Goal: Task Accomplishment & Management: Manage account settings

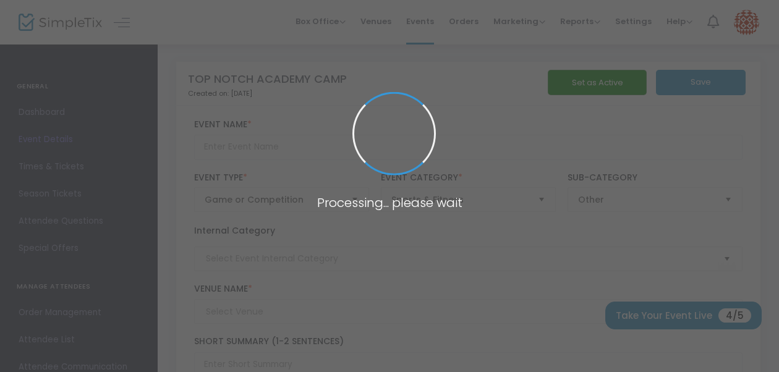
type input "TOP NOTCH ACADEMY CAMP"
type textarea "Our camp is designed for players who been overlooked and have the skills to exp…"
type input "Register Now"
type input "Evergreen Park Sports Complex"
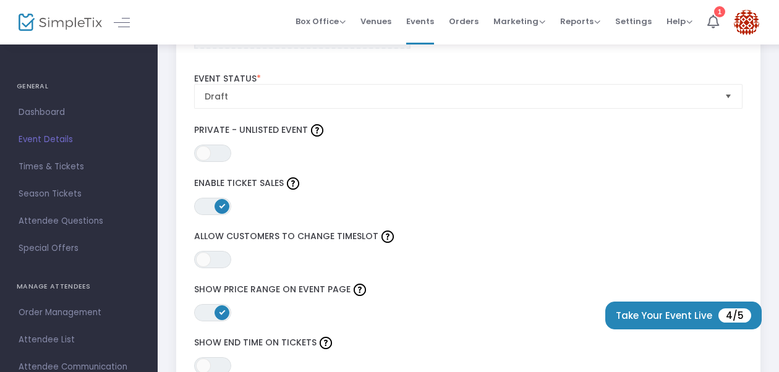
scroll to position [1452, 0]
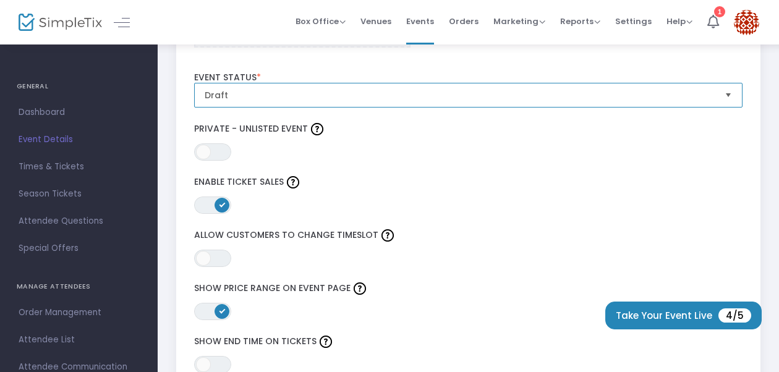
click at [235, 100] on span "Draft" at bounding box center [460, 94] width 520 height 23
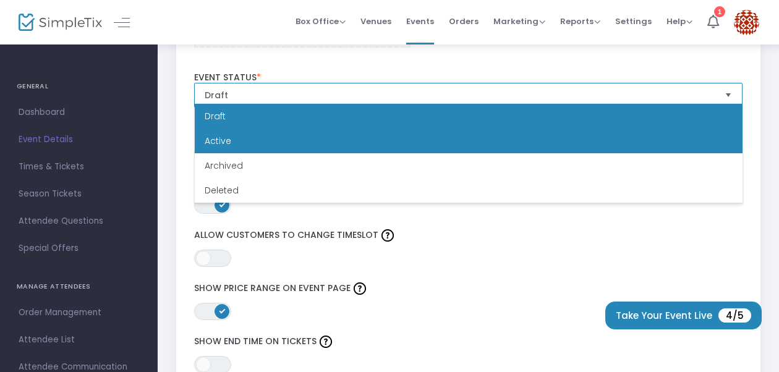
click at [242, 139] on li "Active" at bounding box center [469, 141] width 548 height 25
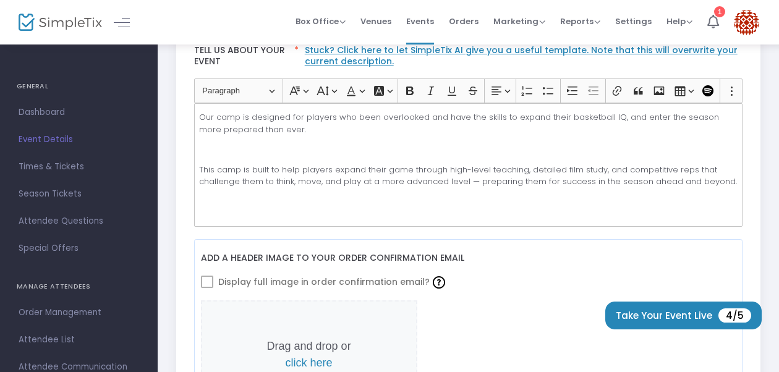
scroll to position [371, 0]
click at [58, 169] on span "Times & Tickets" at bounding box center [79, 167] width 121 height 16
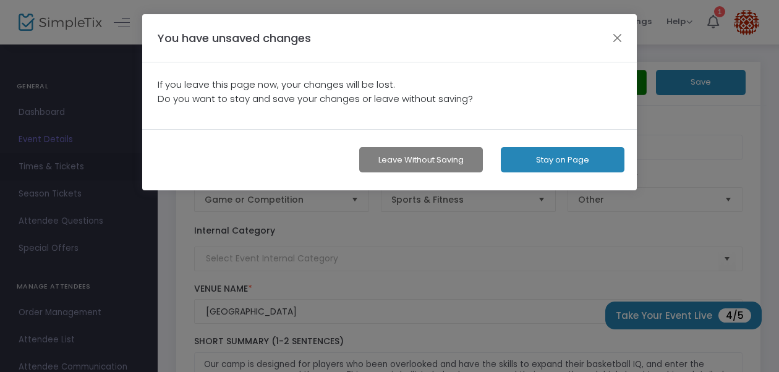
scroll to position [0, 0]
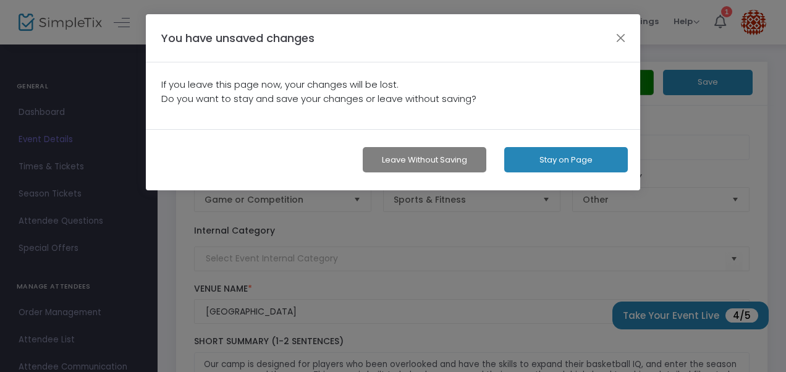
click at [455, 157] on button "Leave without Saving" at bounding box center [425, 159] width 124 height 25
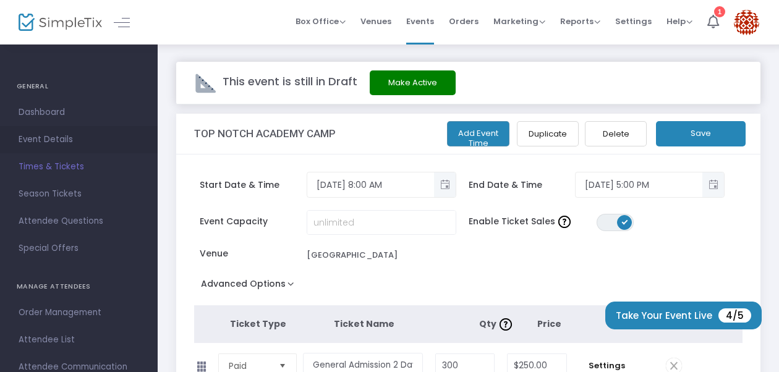
click at [44, 137] on span "Event Details" at bounding box center [79, 140] width 121 height 16
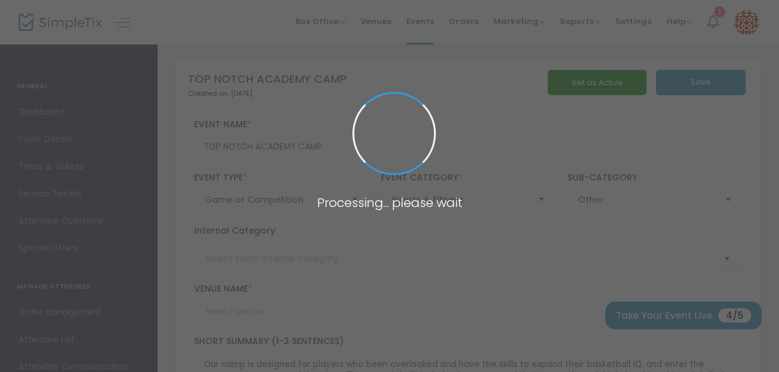
type input "Evergreen Park Sports Complex"
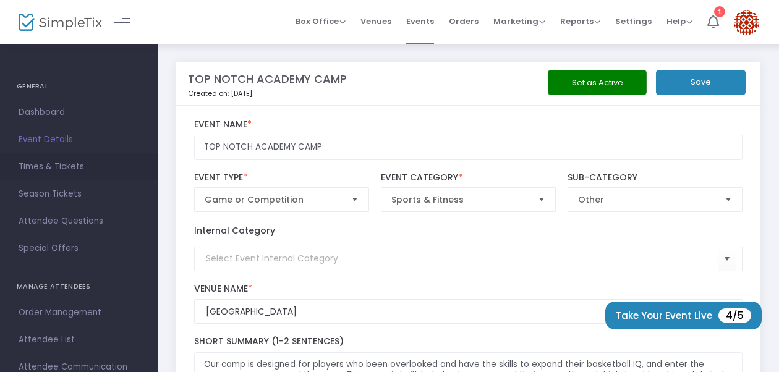
click at [70, 166] on span "Times & Tickets" at bounding box center [79, 167] width 121 height 16
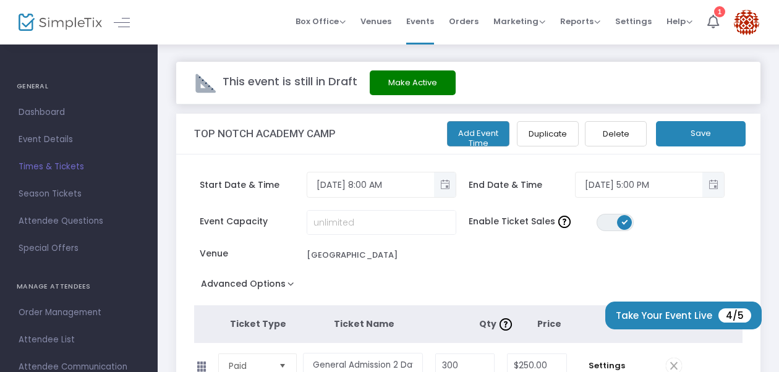
click at [404, 83] on button "Make Active" at bounding box center [413, 82] width 86 height 25
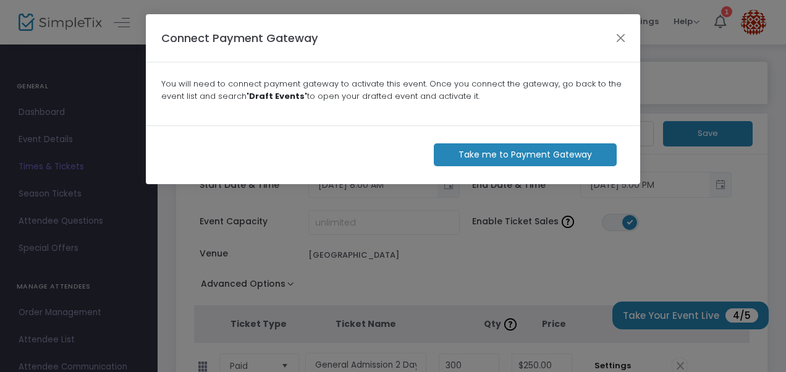
click at [473, 153] on m-button "Take me to Payment Gateway" at bounding box center [525, 154] width 183 height 23
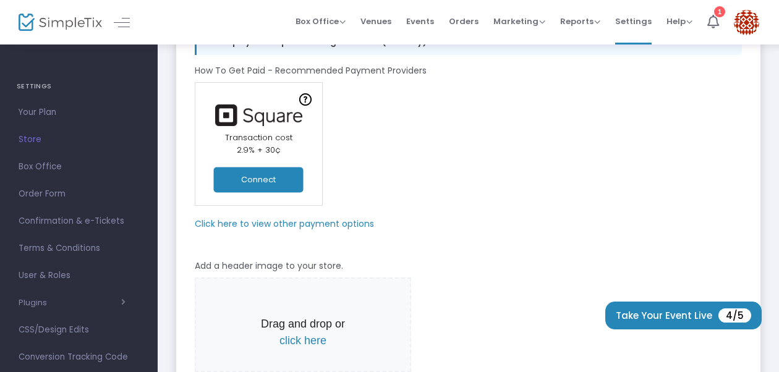
scroll to position [111, 0]
click at [269, 174] on button "Connect" at bounding box center [259, 178] width 90 height 25
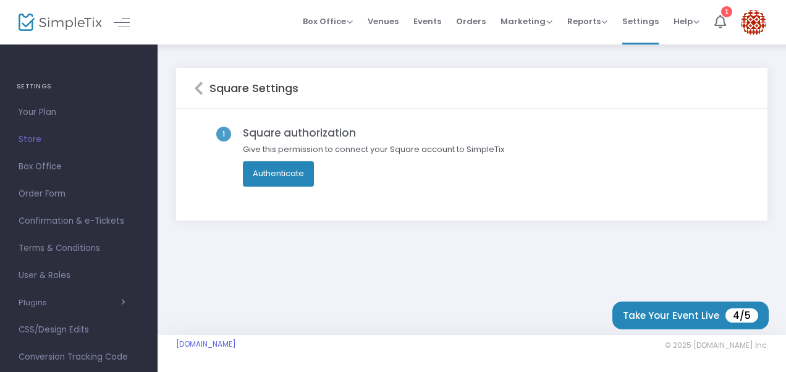
click at [287, 176] on button "Authenticate" at bounding box center [278, 173] width 71 height 25
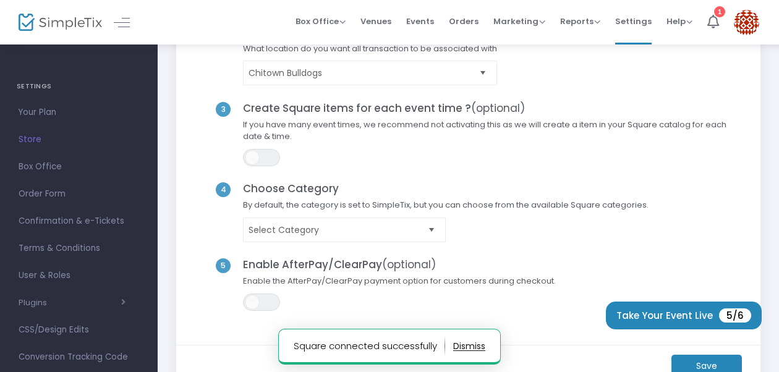
scroll to position [80, 0]
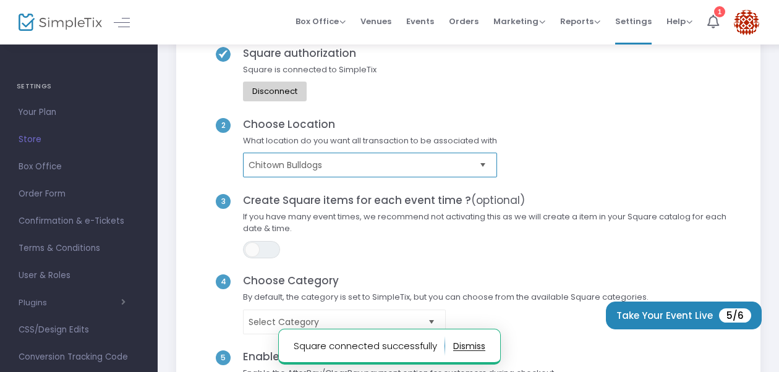
click at [350, 163] on span "Chitown Bulldogs" at bounding box center [361, 165] width 226 height 12
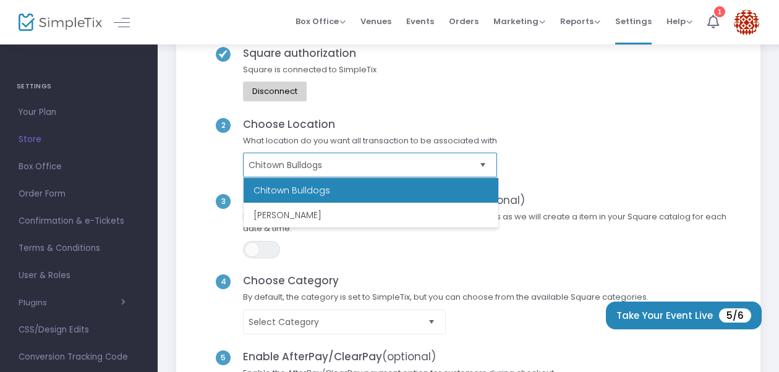
click at [350, 163] on span "Chitown Bulldogs" at bounding box center [361, 165] width 226 height 12
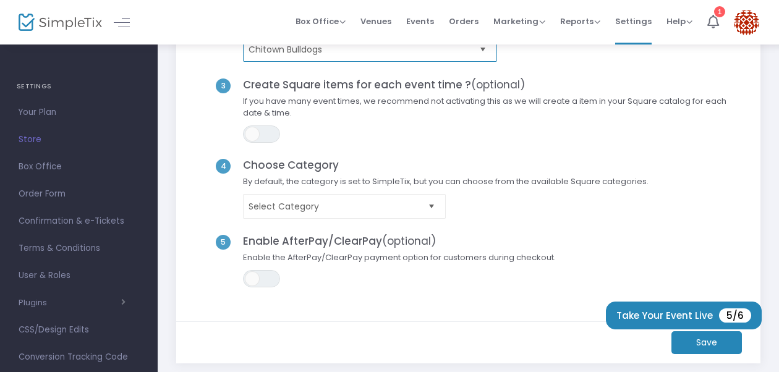
scroll to position [198, 0]
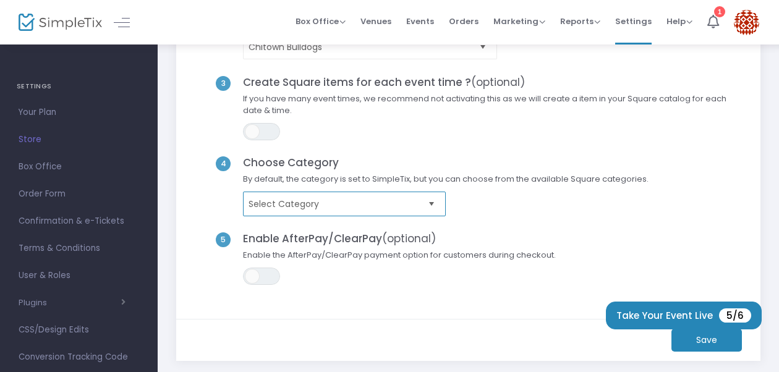
click at [351, 214] on kendo-dropdownlist "Select Category" at bounding box center [344, 204] width 203 height 25
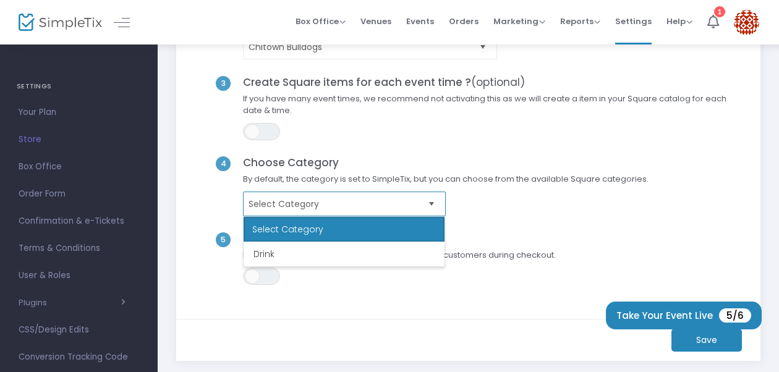
click at [351, 213] on kendo-dropdownlist "Select Category" at bounding box center [344, 204] width 203 height 25
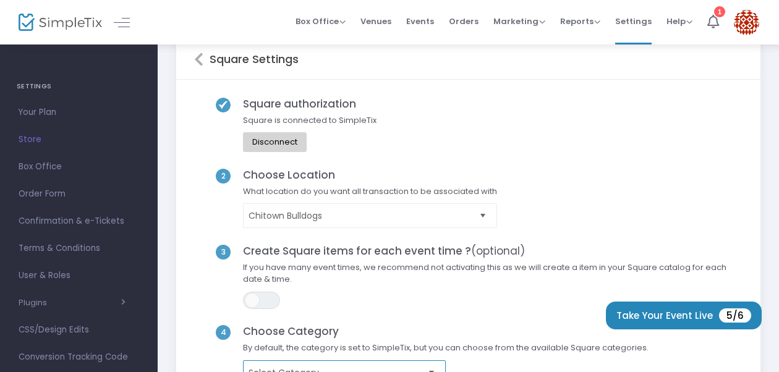
scroll to position [0, 0]
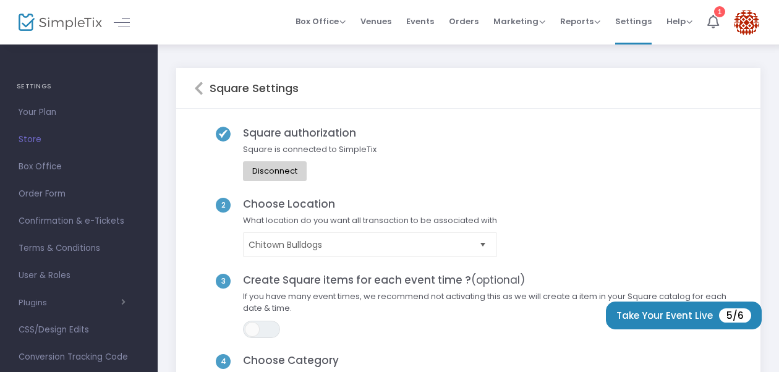
click at [200, 90] on icon at bounding box center [198, 88] width 9 height 15
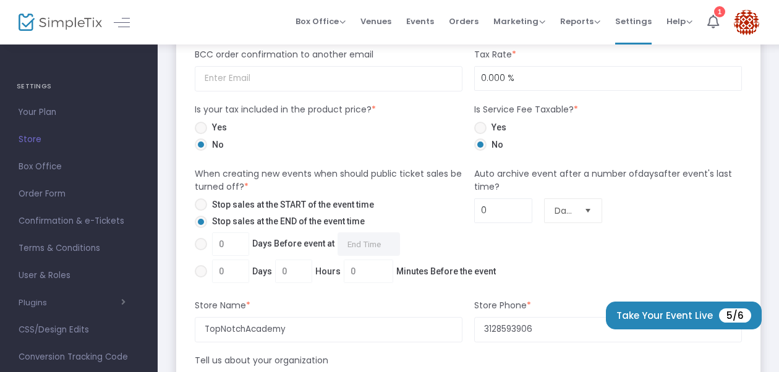
scroll to position [719, 0]
click at [498, 130] on span "Yes" at bounding box center [496, 128] width 20 height 13
click at [480, 135] on input "Yes" at bounding box center [480, 135] width 1 height 1
radio input "true"
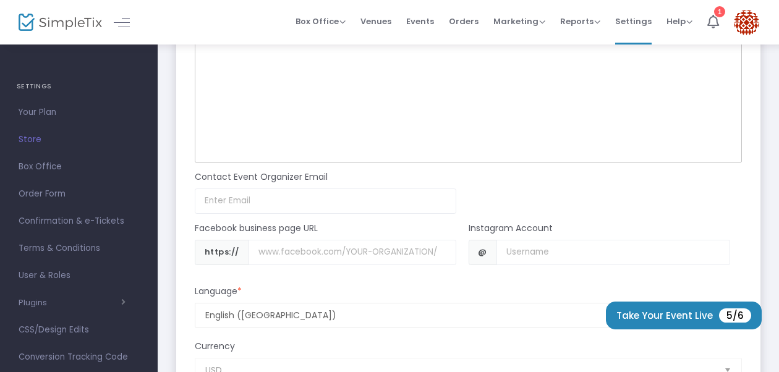
scroll to position [1092, 0]
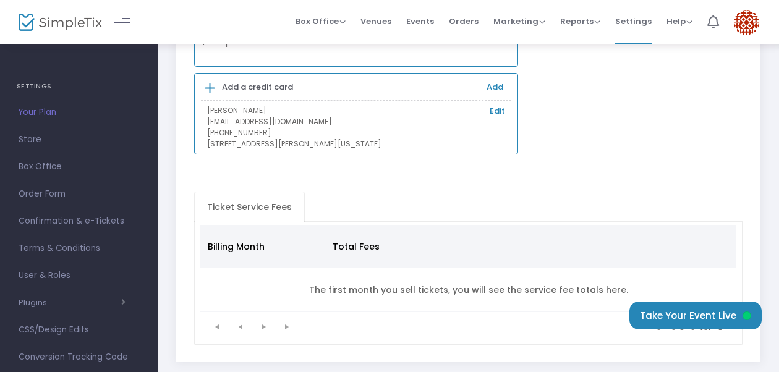
scroll to position [148, 0]
click at [263, 198] on span "Ticket Service Fees" at bounding box center [250, 207] width 100 height 20
click at [716, 313] on button "Take Your Event Live" at bounding box center [695, 316] width 132 height 28
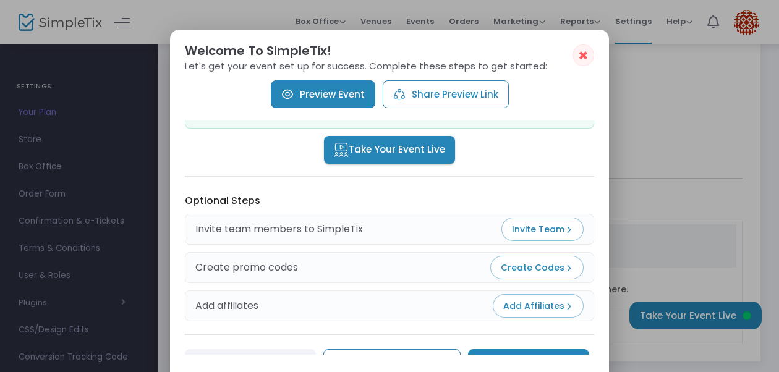
scroll to position [211, 0]
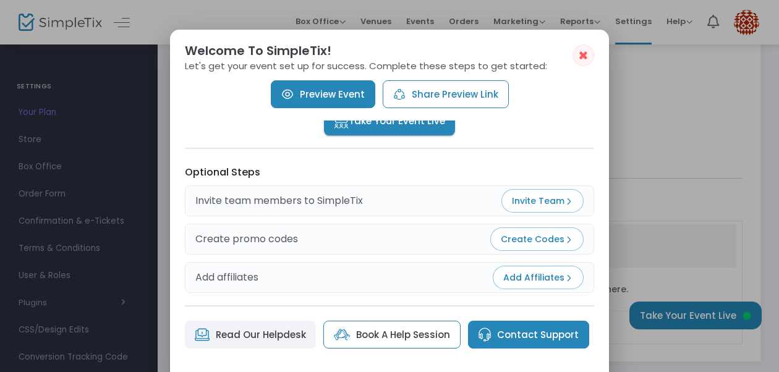
click at [481, 335] on img at bounding box center [484, 335] width 12 height 14
click at [389, 337] on link "Book A Help Session" at bounding box center [391, 335] width 137 height 28
click at [585, 60] on span "✖" at bounding box center [583, 55] width 11 height 15
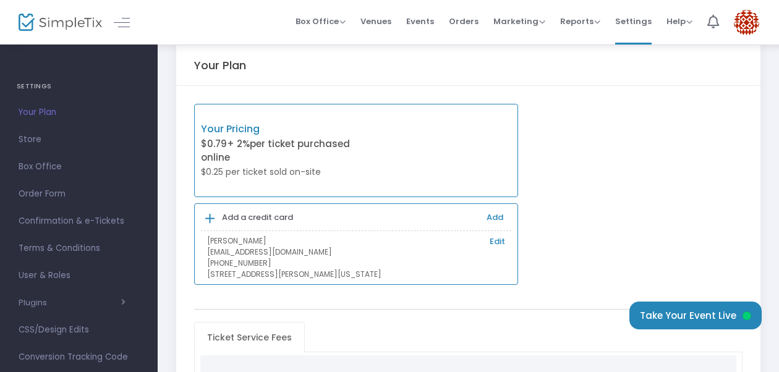
scroll to position [0, 0]
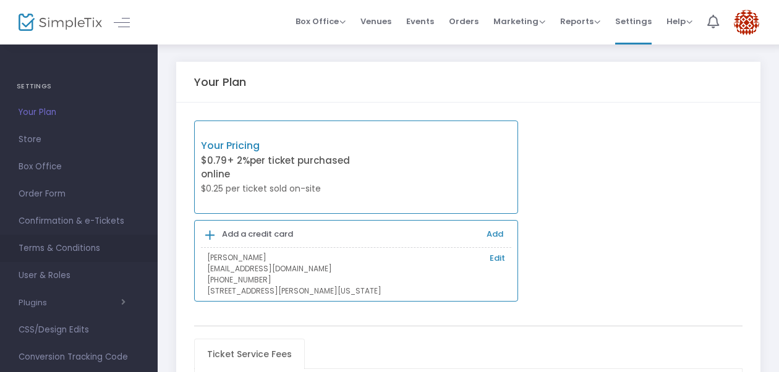
scroll to position [1, 0]
click at [51, 193] on span "Order Form" at bounding box center [79, 193] width 121 height 16
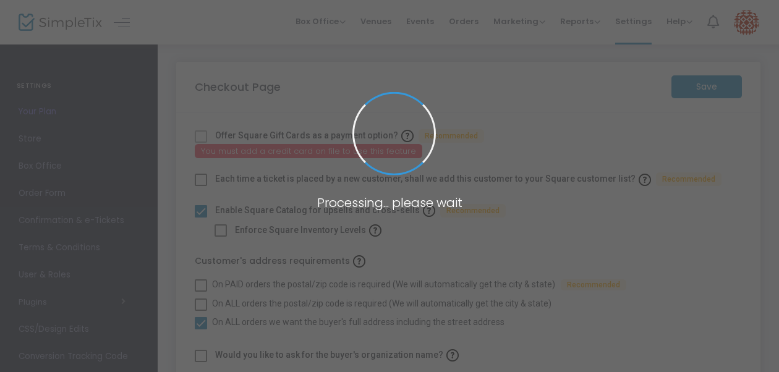
checkbox input "true"
type input "45"
checkbox input "true"
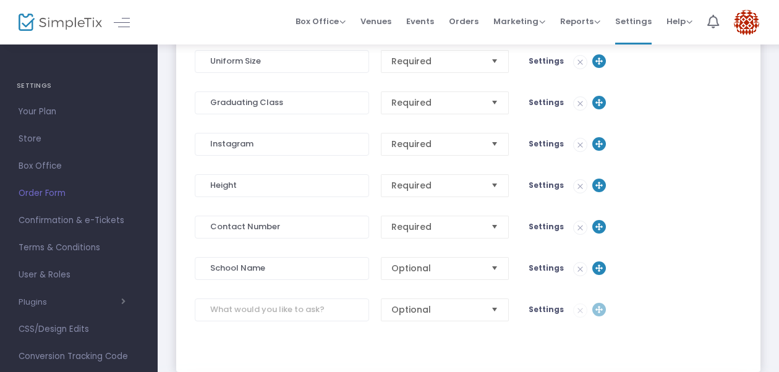
scroll to position [471, 0]
